Goal: Navigation & Orientation: Find specific page/section

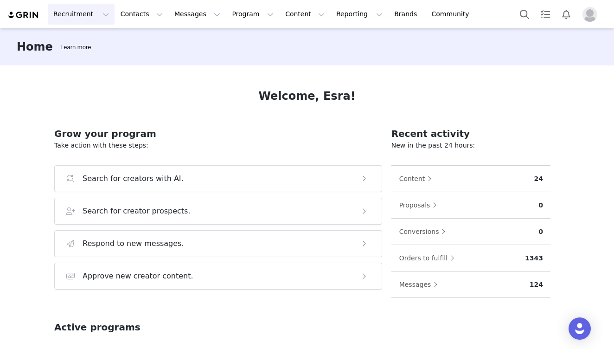
click at [86, 14] on button "Recruitment Recruitment" at bounding box center [81, 14] width 67 height 21
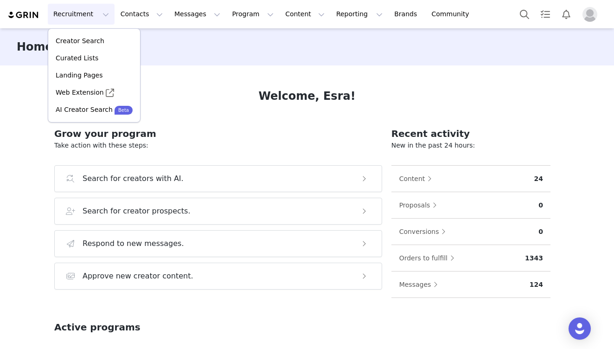
click at [241, 127] on h2 "Grow your program" at bounding box center [218, 134] width 328 height 14
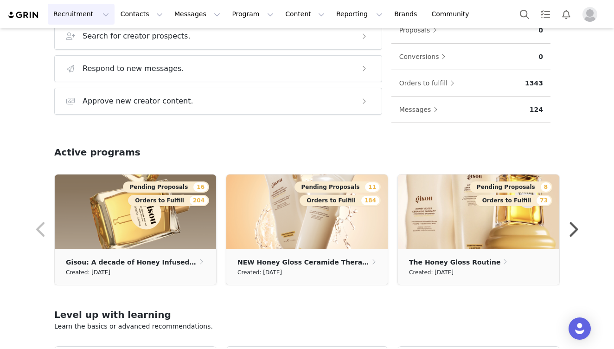
scroll to position [104, 0]
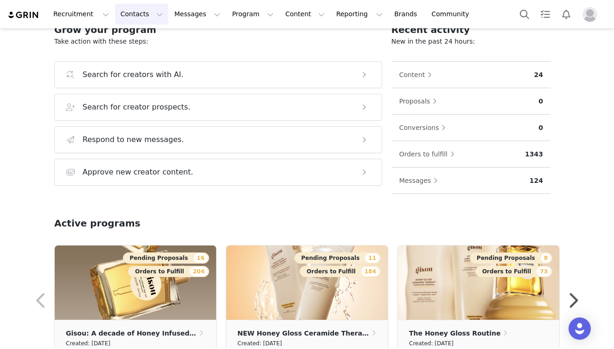
click at [132, 17] on button "Contacts Contacts" at bounding box center [141, 14] width 53 height 21
click at [185, 18] on button "Messages Messages" at bounding box center [197, 14] width 57 height 21
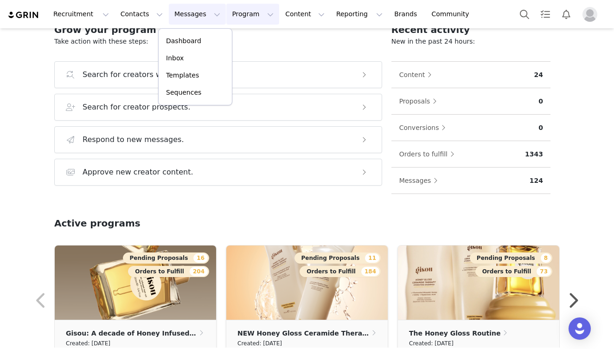
click at [238, 13] on button "Program Program" at bounding box center [252, 14] width 53 height 21
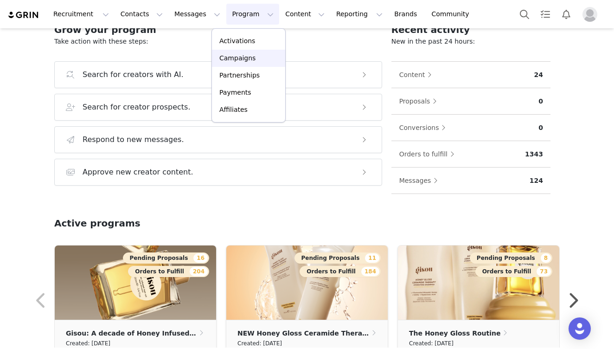
click at [244, 59] on p "Campaigns" at bounding box center [237, 58] width 36 height 10
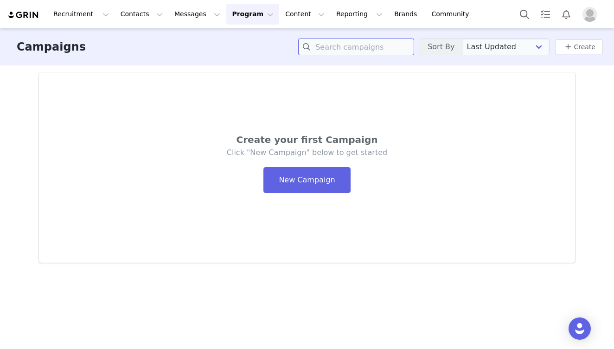
click at [380, 53] on input at bounding box center [356, 47] width 116 height 17
click at [57, 49] on h3 "Campaigns" at bounding box center [51, 47] width 69 height 17
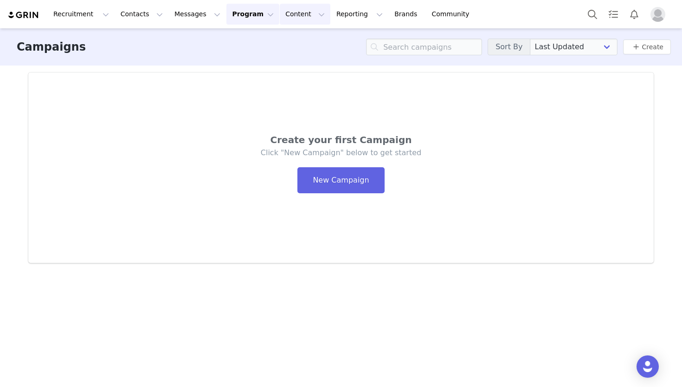
click at [285, 13] on button "Content Content" at bounding box center [305, 14] width 51 height 21
click at [297, 53] on p "Media Library" at bounding box center [290, 58] width 44 height 10
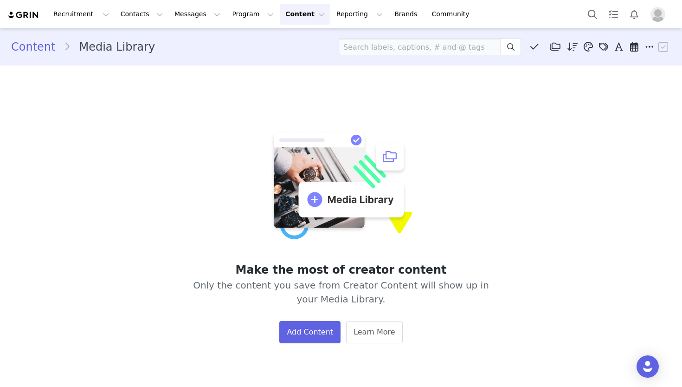
click at [286, 16] on button "Content Content" at bounding box center [305, 14] width 51 height 21
click at [237, 10] on button "Program Program" at bounding box center [252, 14] width 53 height 21
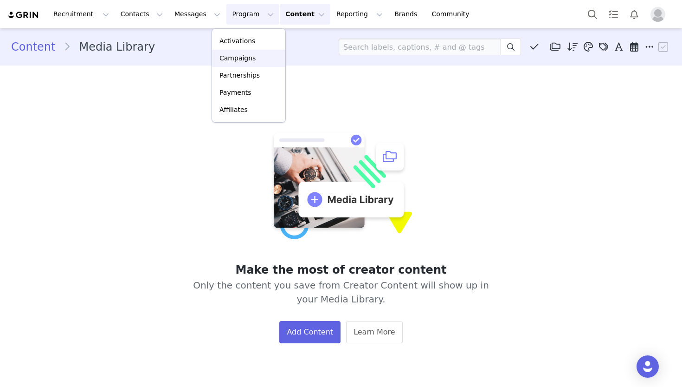
click at [238, 64] on link "Campaigns" at bounding box center [248, 58] width 73 height 17
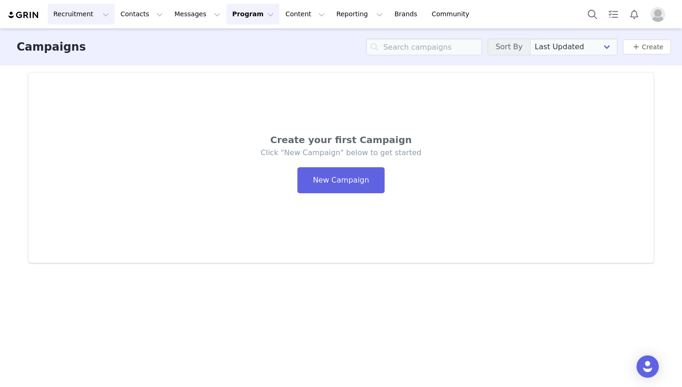
click at [71, 10] on button "Recruitment Recruitment" at bounding box center [81, 14] width 67 height 21
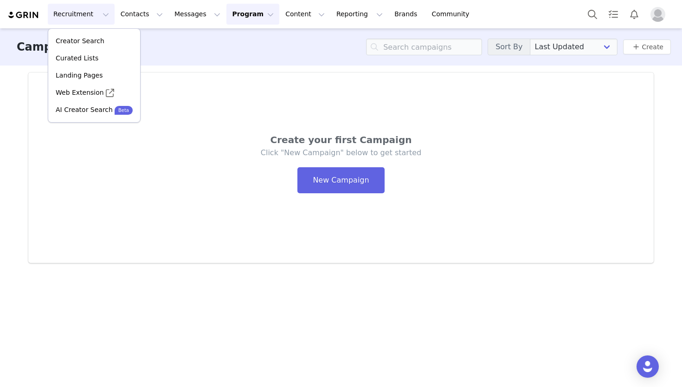
click at [26, 7] on div "Recruitment Recruitment Creator Search Curated Lists Landing Pages Web Extensio…" at bounding box center [242, 14] width 471 height 21
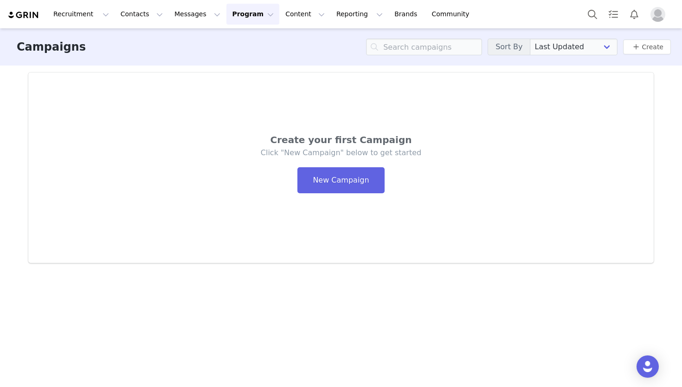
click at [26, 23] on div "Recruitment Recruitment Creator Search Curated Lists Landing Pages Web Extensio…" at bounding box center [242, 14] width 471 height 21
click at [27, 17] on img at bounding box center [23, 15] width 32 height 9
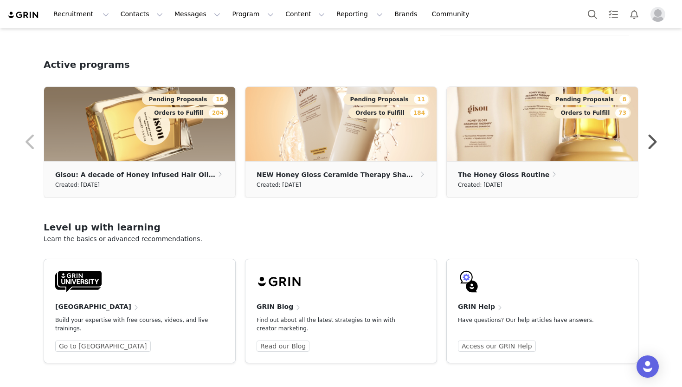
scroll to position [263, 0]
click at [655, 140] on button "button" at bounding box center [651, 142] width 19 height 22
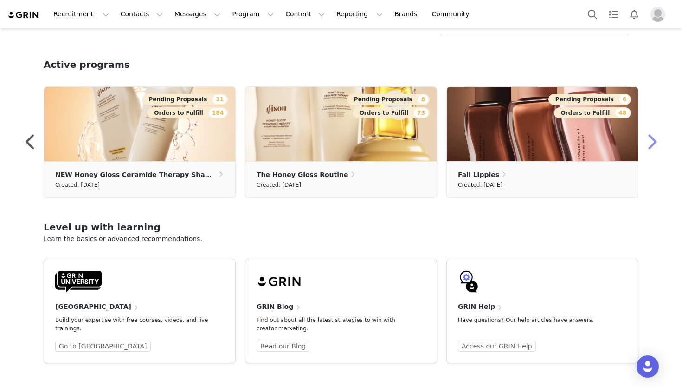
click at [655, 140] on button "button" at bounding box center [651, 142] width 19 height 22
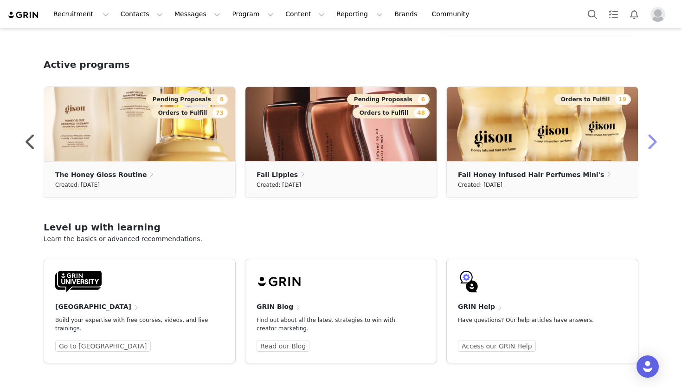
click at [655, 140] on button "button" at bounding box center [651, 142] width 19 height 22
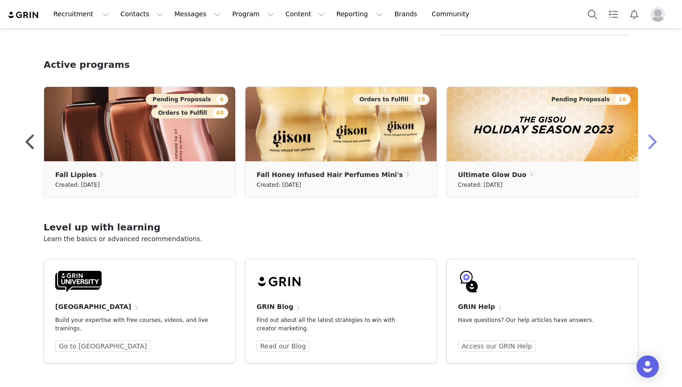
click at [656, 141] on button "button" at bounding box center [651, 142] width 19 height 22
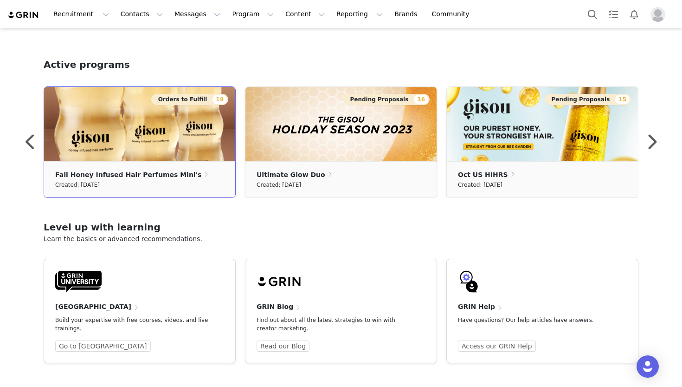
click at [197, 137] on img at bounding box center [139, 124] width 191 height 74
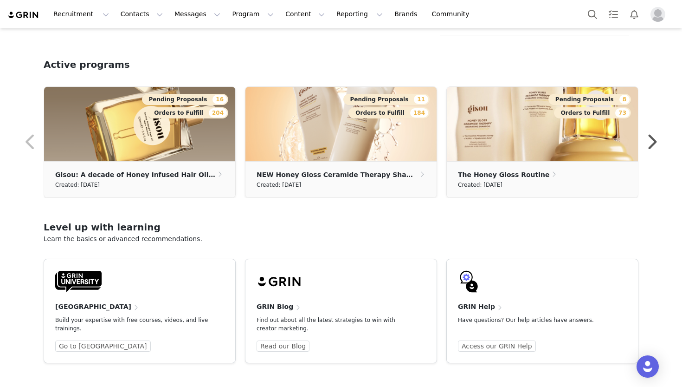
scroll to position [263, 0]
click at [654, 141] on button "button" at bounding box center [651, 142] width 19 height 22
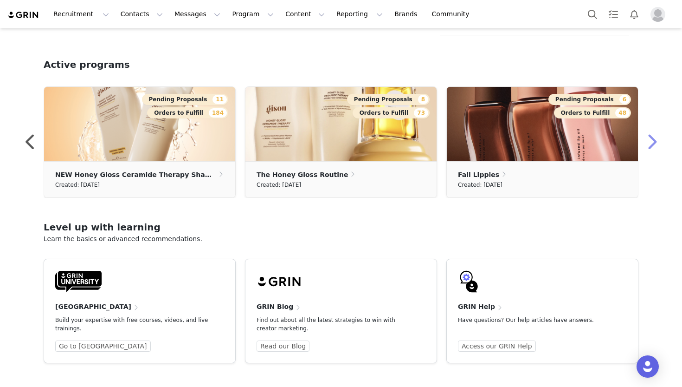
click at [654, 141] on button "button" at bounding box center [651, 142] width 19 height 22
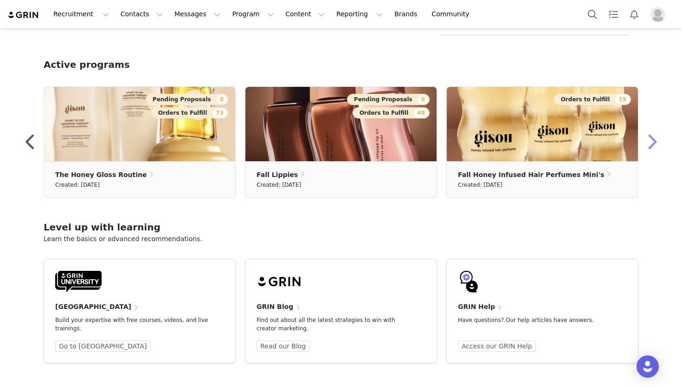
click at [654, 141] on button "button" at bounding box center [651, 142] width 19 height 22
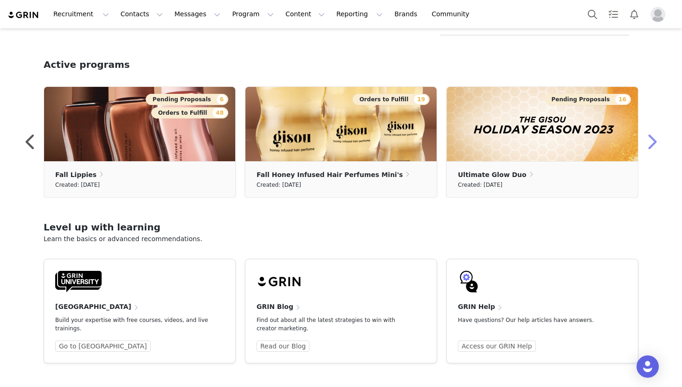
click at [654, 141] on button "button" at bounding box center [651, 142] width 19 height 22
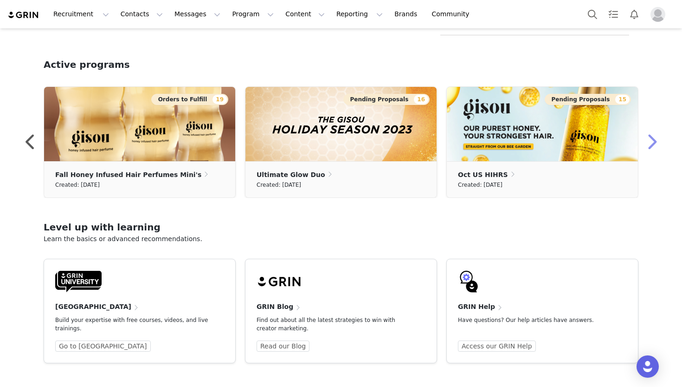
click at [654, 141] on button "button" at bounding box center [651, 142] width 19 height 22
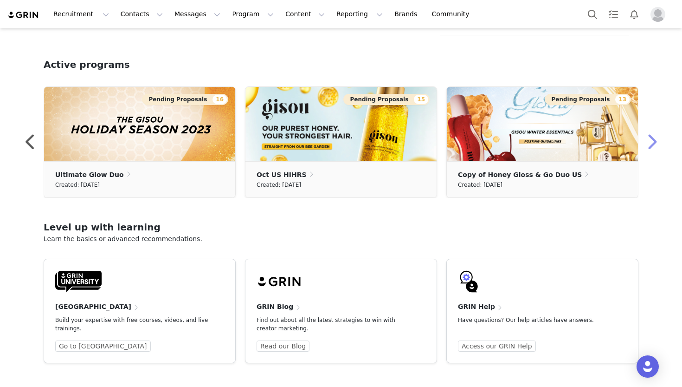
click at [654, 141] on button "button" at bounding box center [651, 142] width 19 height 22
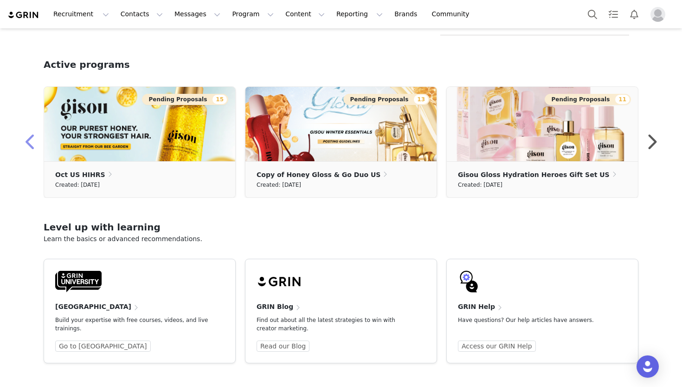
click at [32, 146] on button "button" at bounding box center [30, 142] width 19 height 22
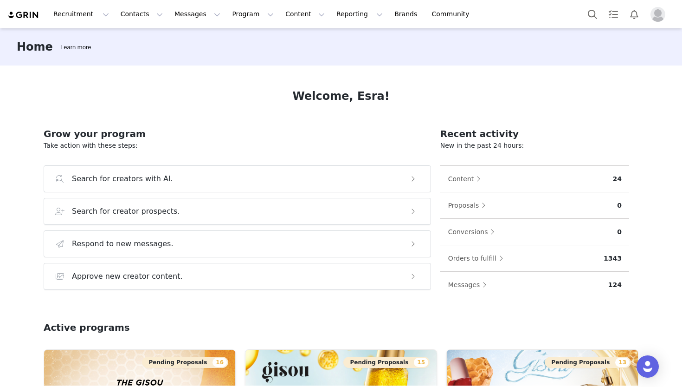
scroll to position [0, 0]
